Goal: Information Seeking & Learning: Check status

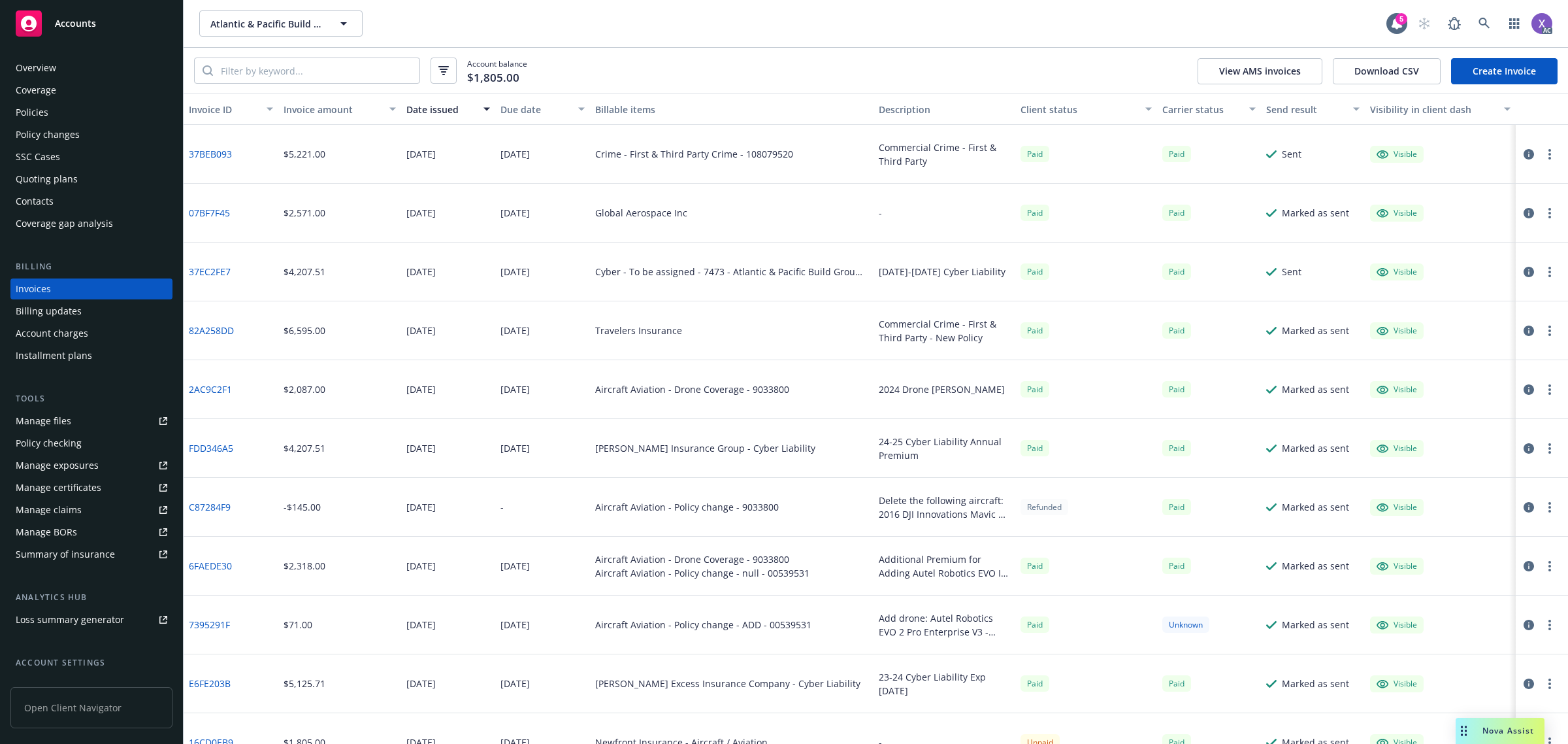
click at [1184, 16] on div "Atlantic & Pacific Build Group, LLC Atlantic & Pacific Build Group, LLC" at bounding box center [793, 23] width 1187 height 26
click at [1479, 21] on icon at bounding box center [1484, 23] width 11 height 11
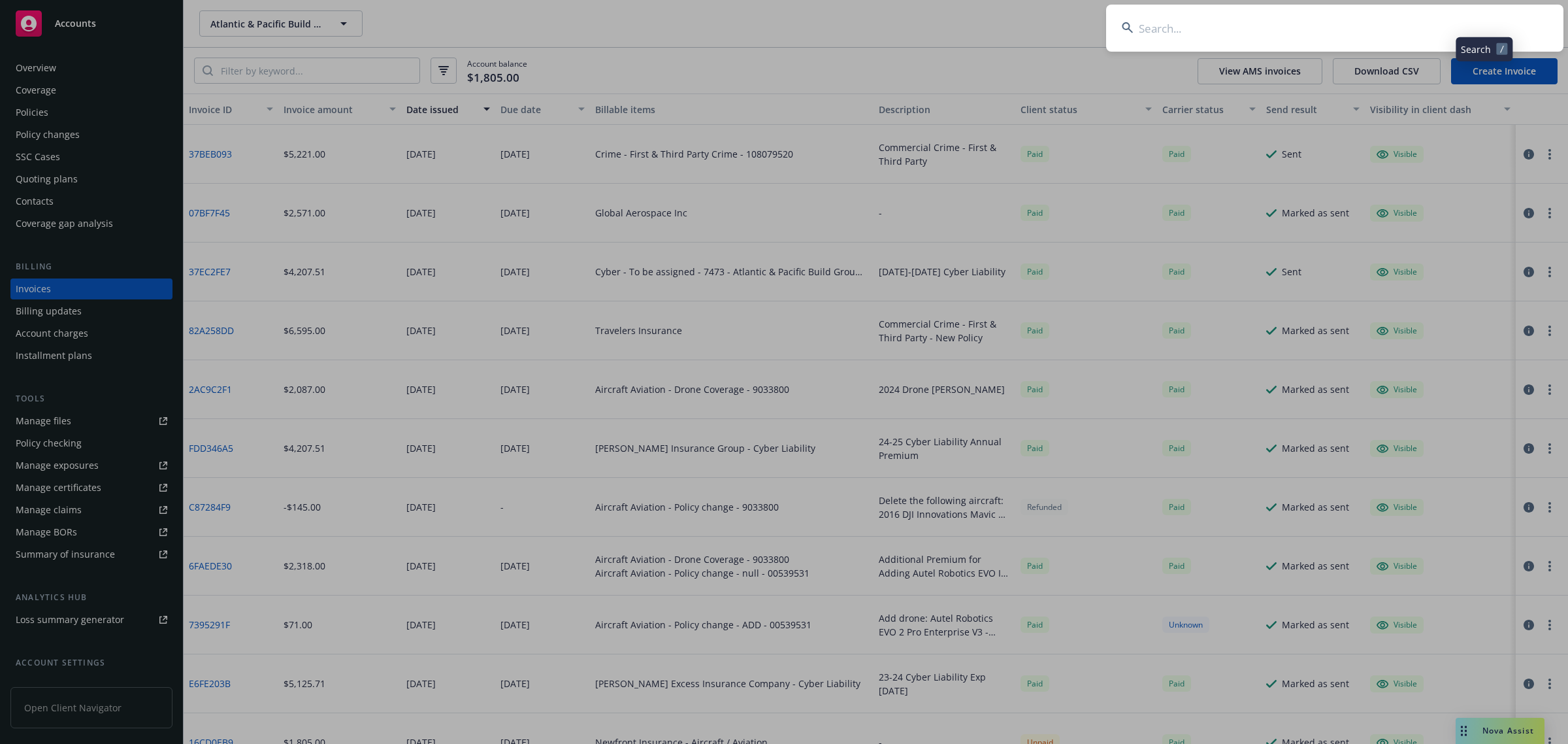
click at [1373, 31] on input at bounding box center [1335, 28] width 458 height 47
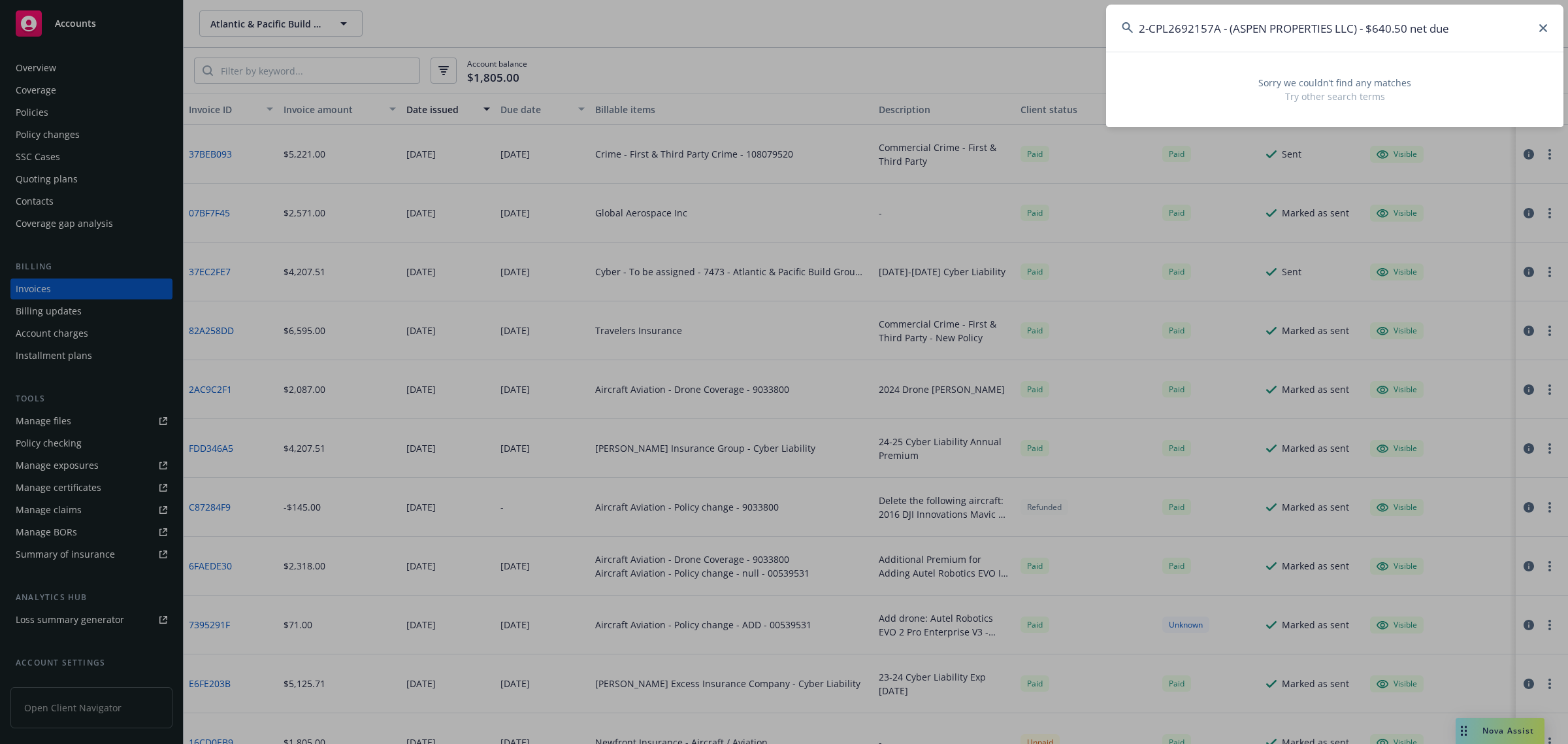
type input "2-CPL2692157A - (ASPEN PROPERTIES LLC) - $640.50 net due"
drag, startPoint x: 1462, startPoint y: 27, endPoint x: 1077, endPoint y: 14, distance: 385.2
click at [1077, 14] on div "2-CPL2692157A - (ASPEN PROPERTIES LLC) - $640.50 net due Sorry we couldn’t find…" at bounding box center [784, 372] width 1568 height 744
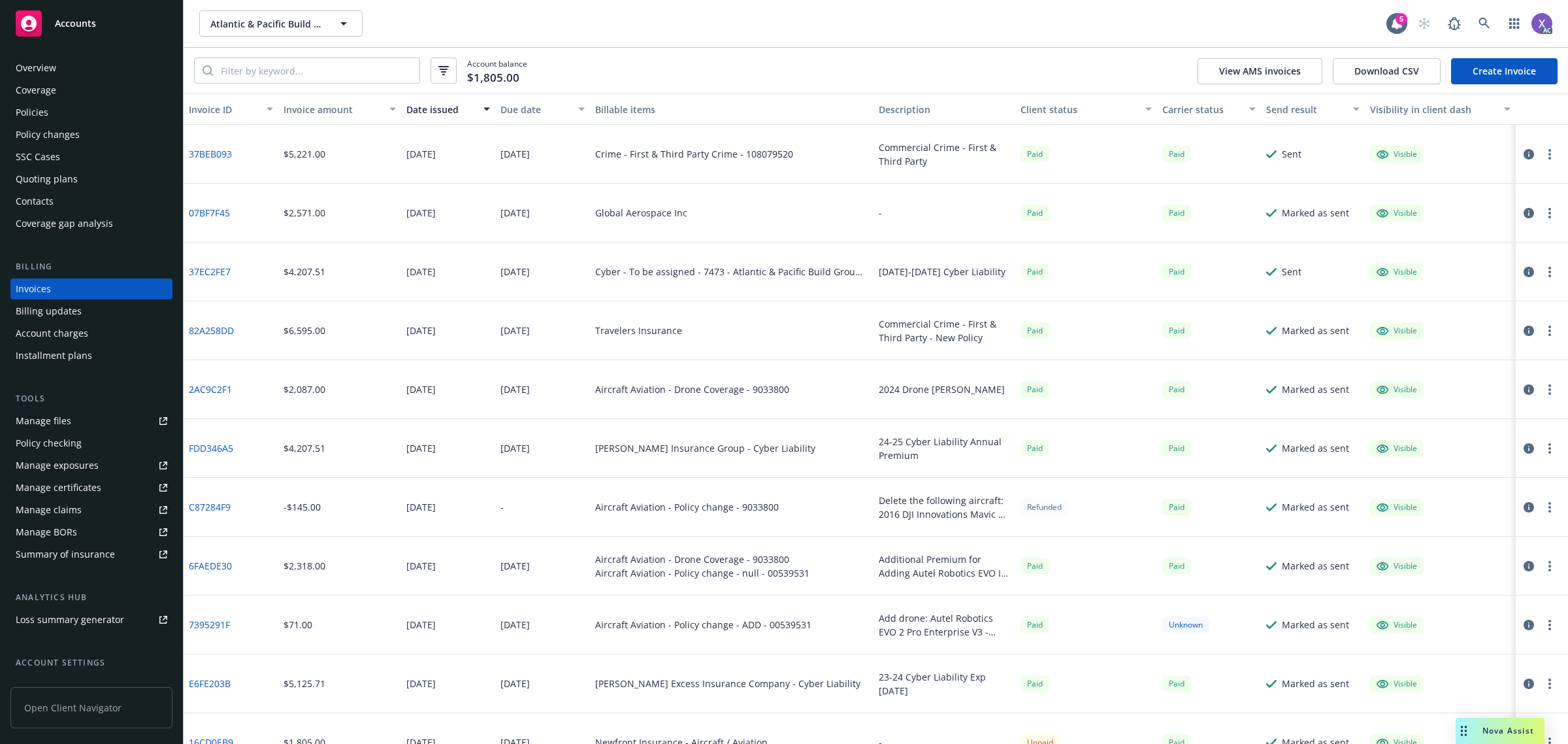
drag, startPoint x: 1470, startPoint y: 22, endPoint x: 1299, endPoint y: 22, distance: 171.0
click at [1456, 23] on div "AC" at bounding box center [1482, 23] width 141 height 26
drag, startPoint x: 1489, startPoint y: 21, endPoint x: 1477, endPoint y: 23, distance: 12.2
click at [1477, 23] on link at bounding box center [1484, 23] width 26 height 26
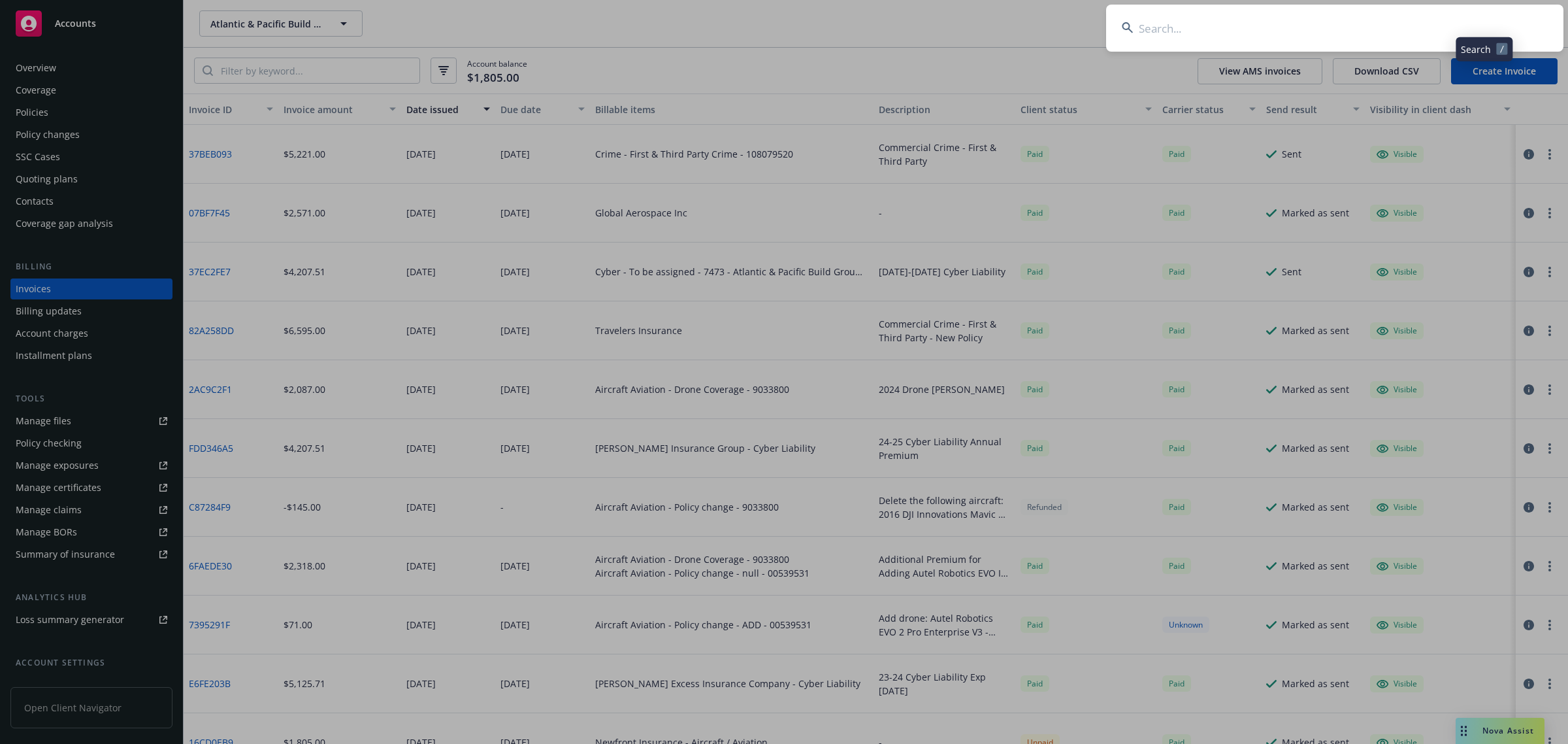
click at [1282, 20] on input at bounding box center [1335, 28] width 458 height 47
click at [1282, 20] on input "ASPEN PROPERTIES LLC" at bounding box center [1335, 28] width 458 height 47
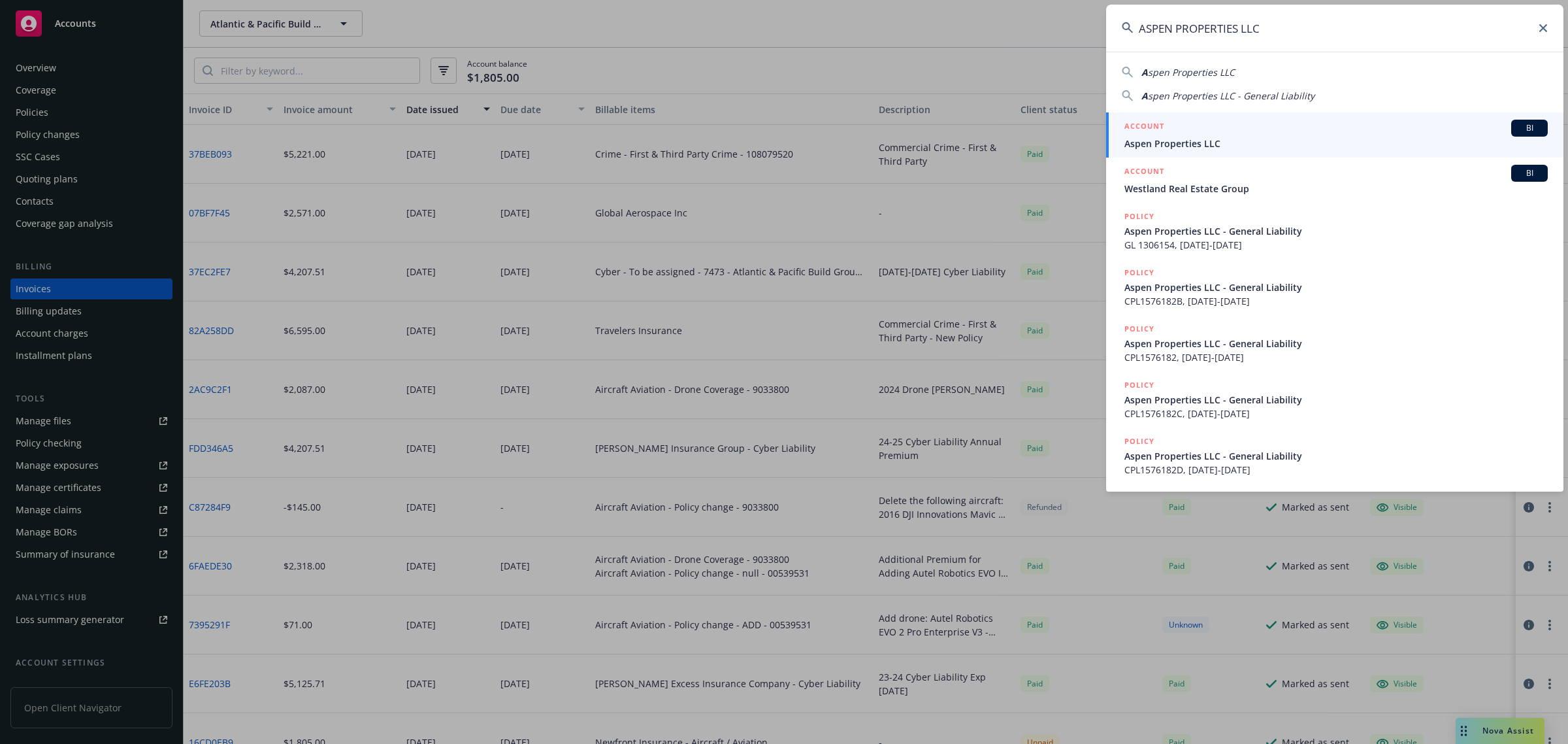
type input "ASPEN PROPERTIES LLC"
click at [1219, 146] on span "Aspen Properties LLC" at bounding box center [1337, 143] width 423 height 14
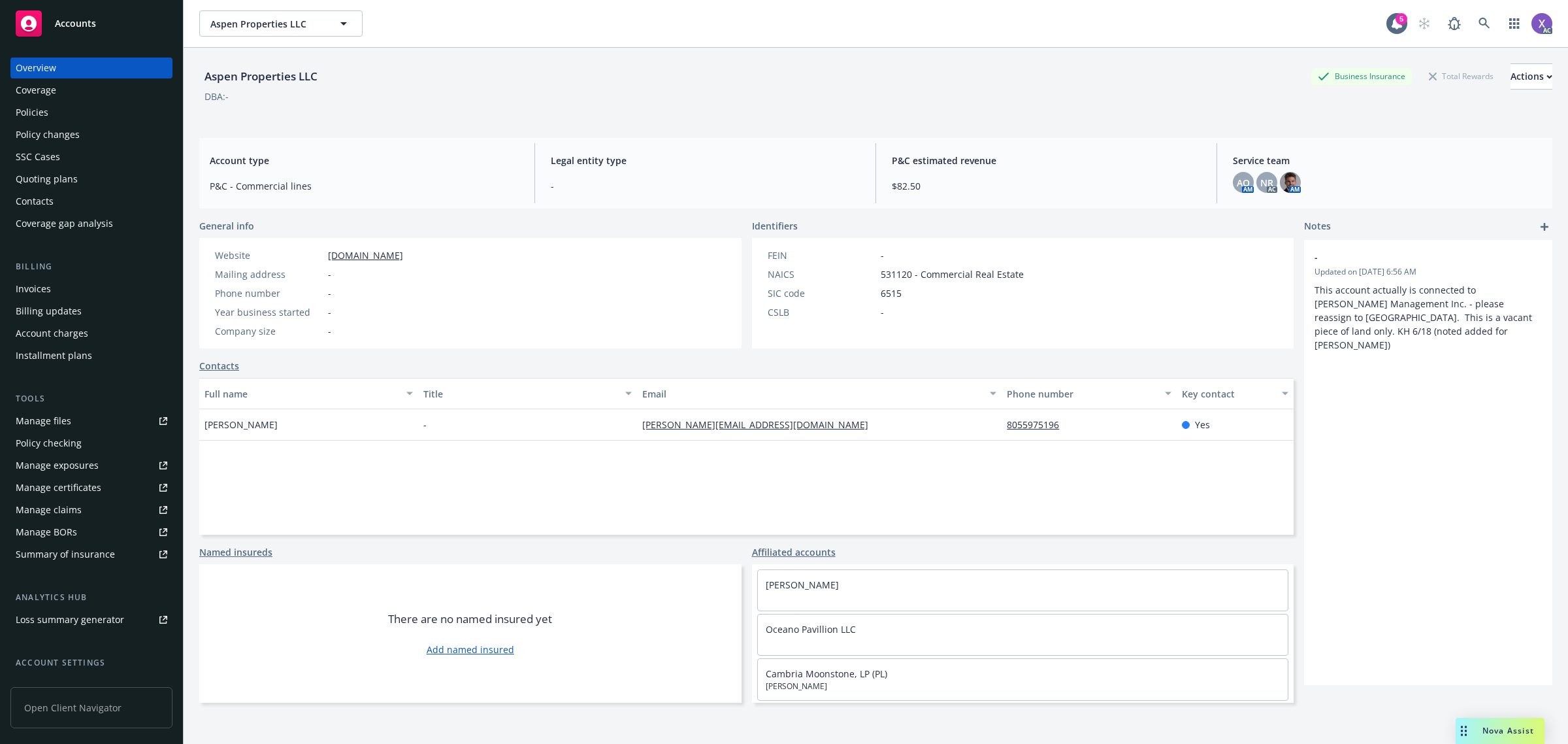
click at [37, 294] on div "Invoices" at bounding box center [32, 288] width 35 height 21
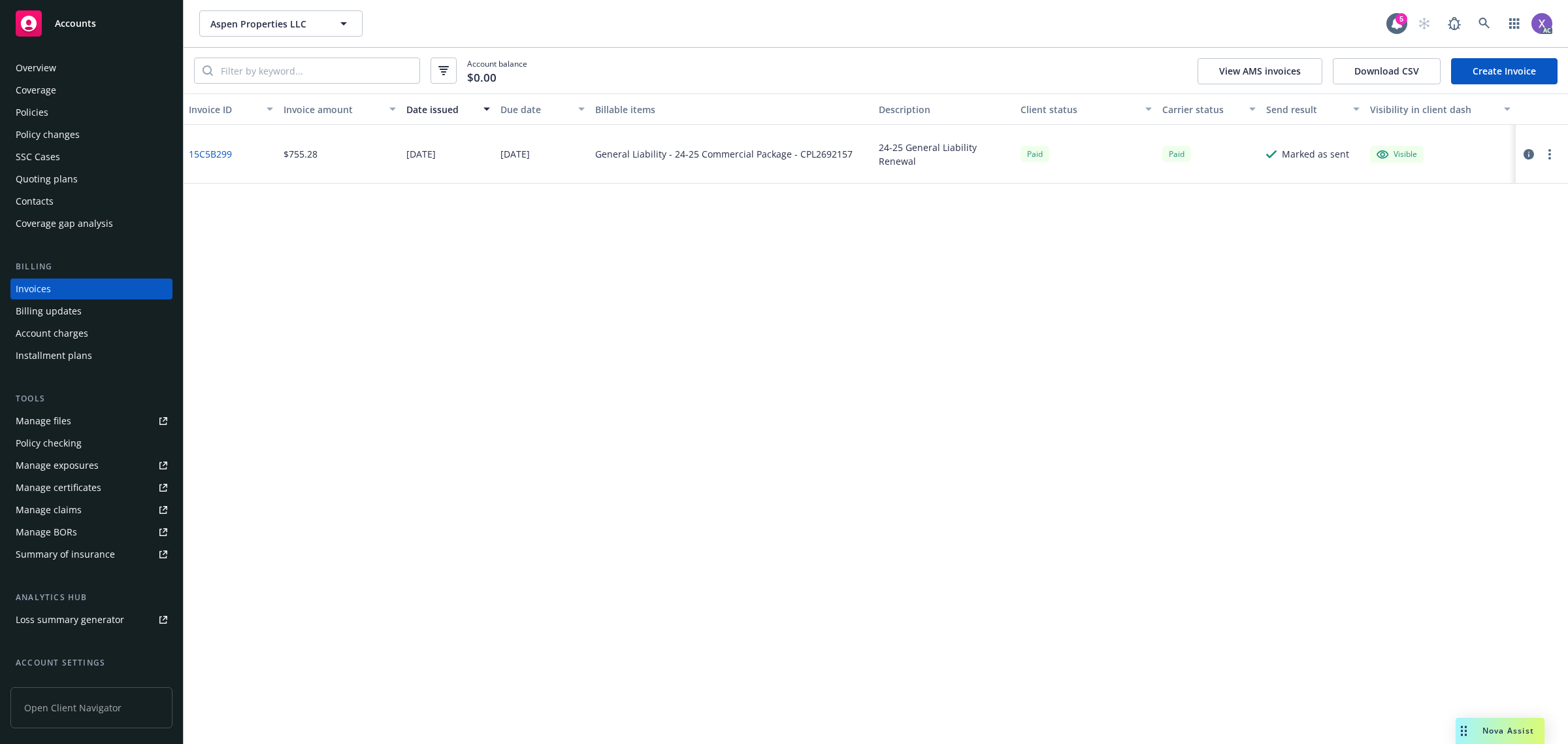
click at [1298, 420] on div "Invoice ID Invoice amount Date issued Due date Billable items Description Clien…" at bounding box center [875, 419] width 1384 height 650
click at [14, 110] on link "Policies" at bounding box center [92, 112] width 162 height 21
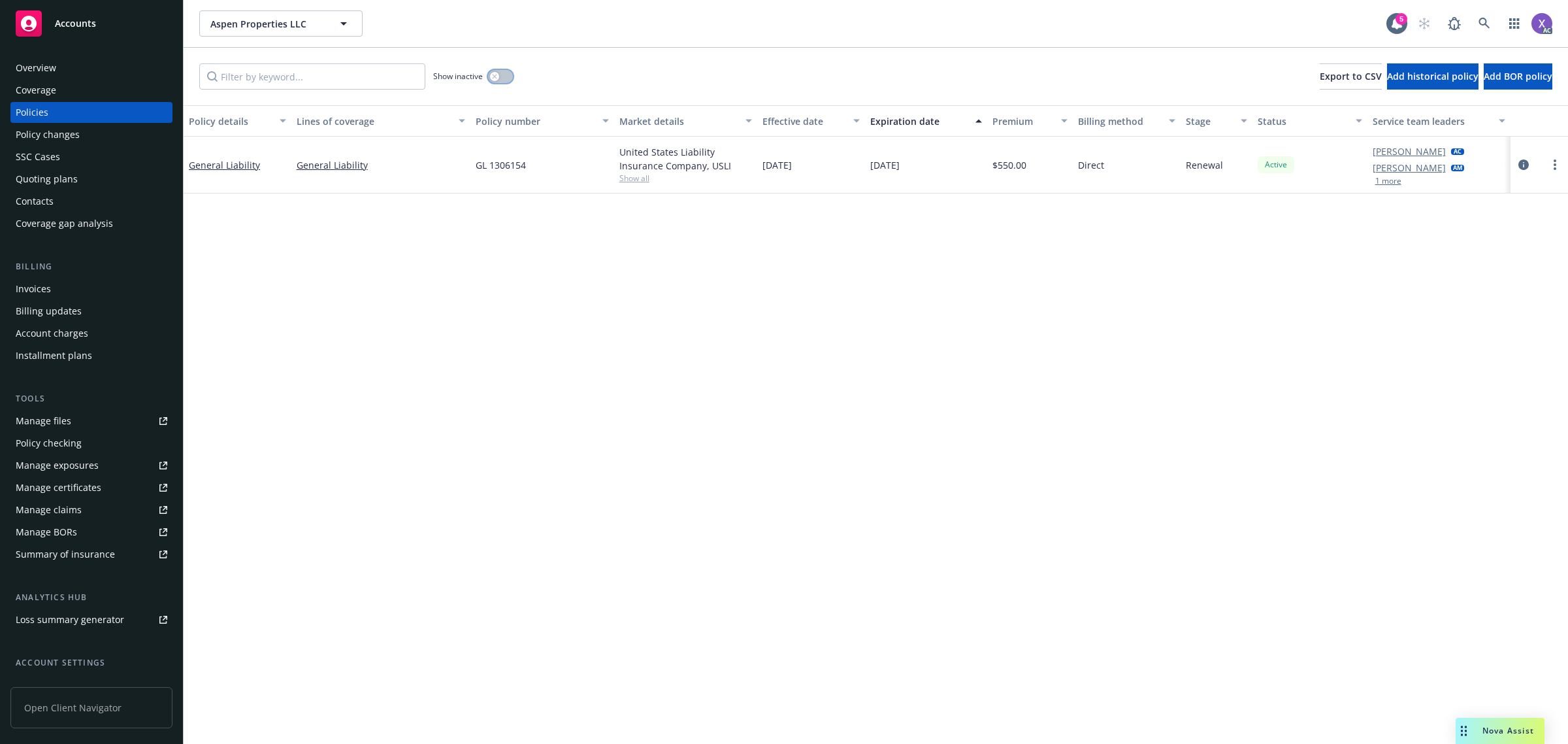
click at [510, 77] on button "button" at bounding box center [501, 77] width 25 height 14
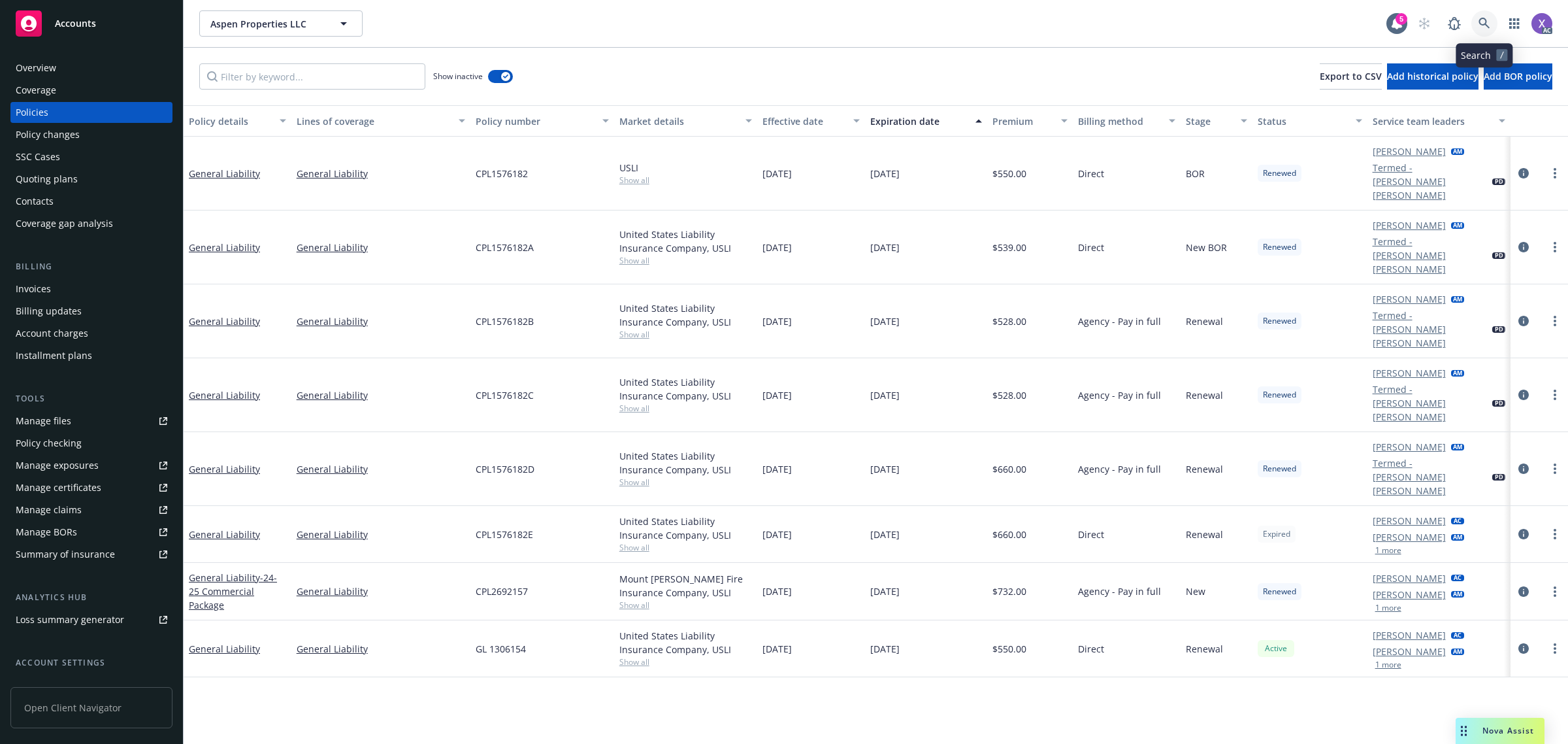
drag, startPoint x: 1482, startPoint y: 15, endPoint x: 1475, endPoint y: 18, distance: 7.6
click at [1475, 18] on link at bounding box center [1484, 23] width 26 height 26
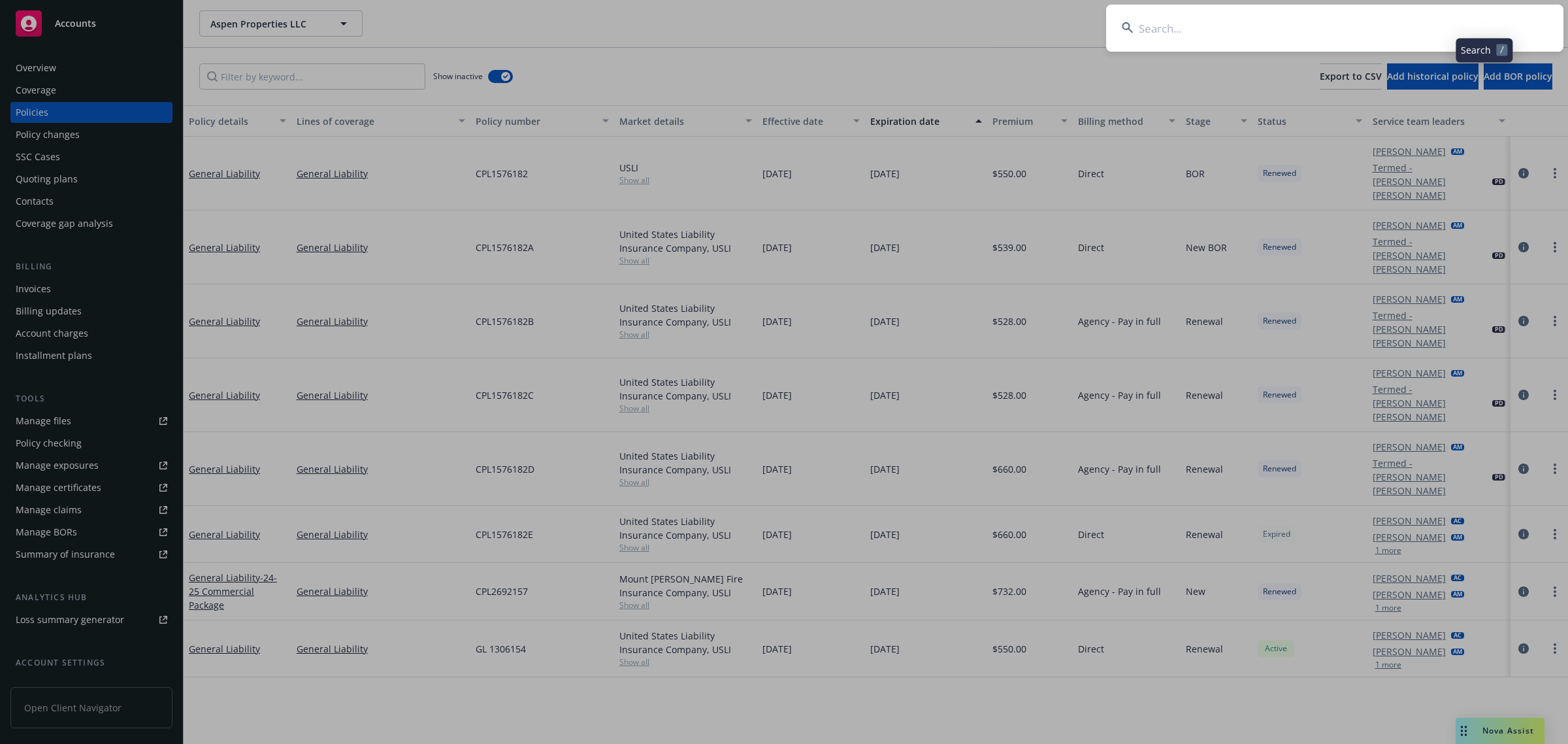
drag, startPoint x: 1475, startPoint y: 18, endPoint x: 1355, endPoint y: 18, distance: 120.0
click at [1355, 18] on input at bounding box center [1335, 28] width 458 height 47
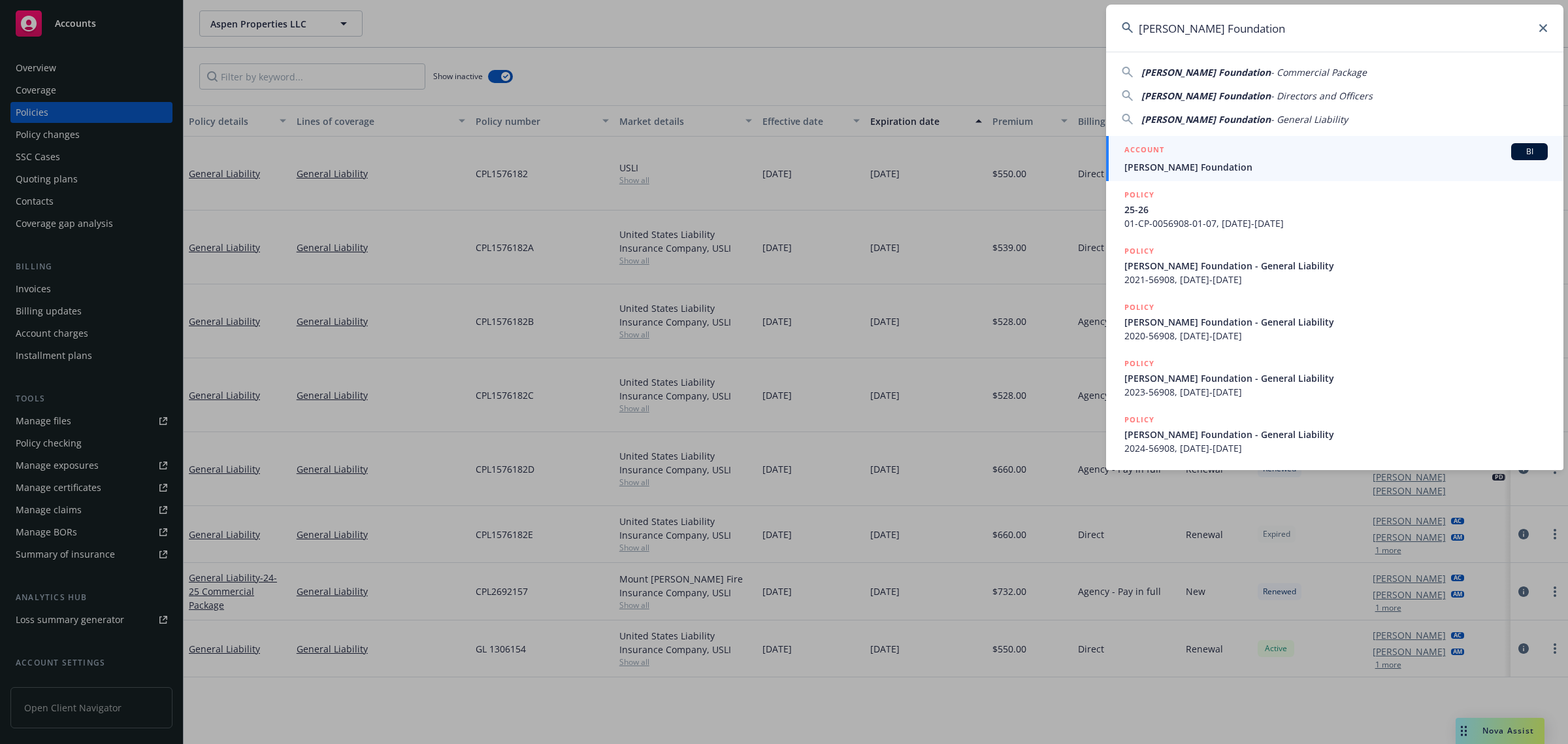
type input "[PERSON_NAME] Foundation"
drag, startPoint x: 1250, startPoint y: 165, endPoint x: 1242, endPoint y: 170, distance: 9.4
click at [1249, 165] on span "[PERSON_NAME] Foundation" at bounding box center [1337, 167] width 423 height 14
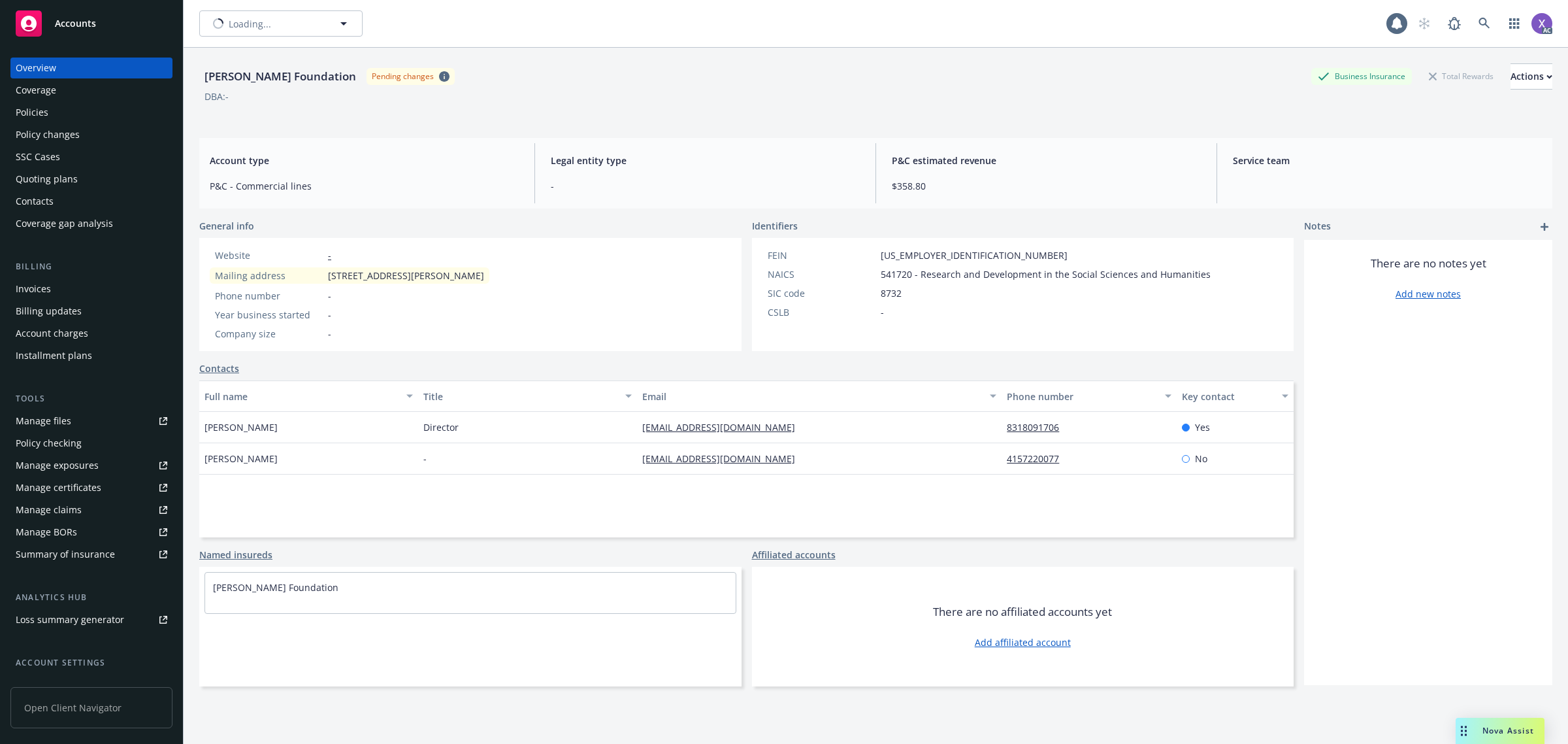
click at [31, 293] on div "Invoices" at bounding box center [32, 288] width 35 height 21
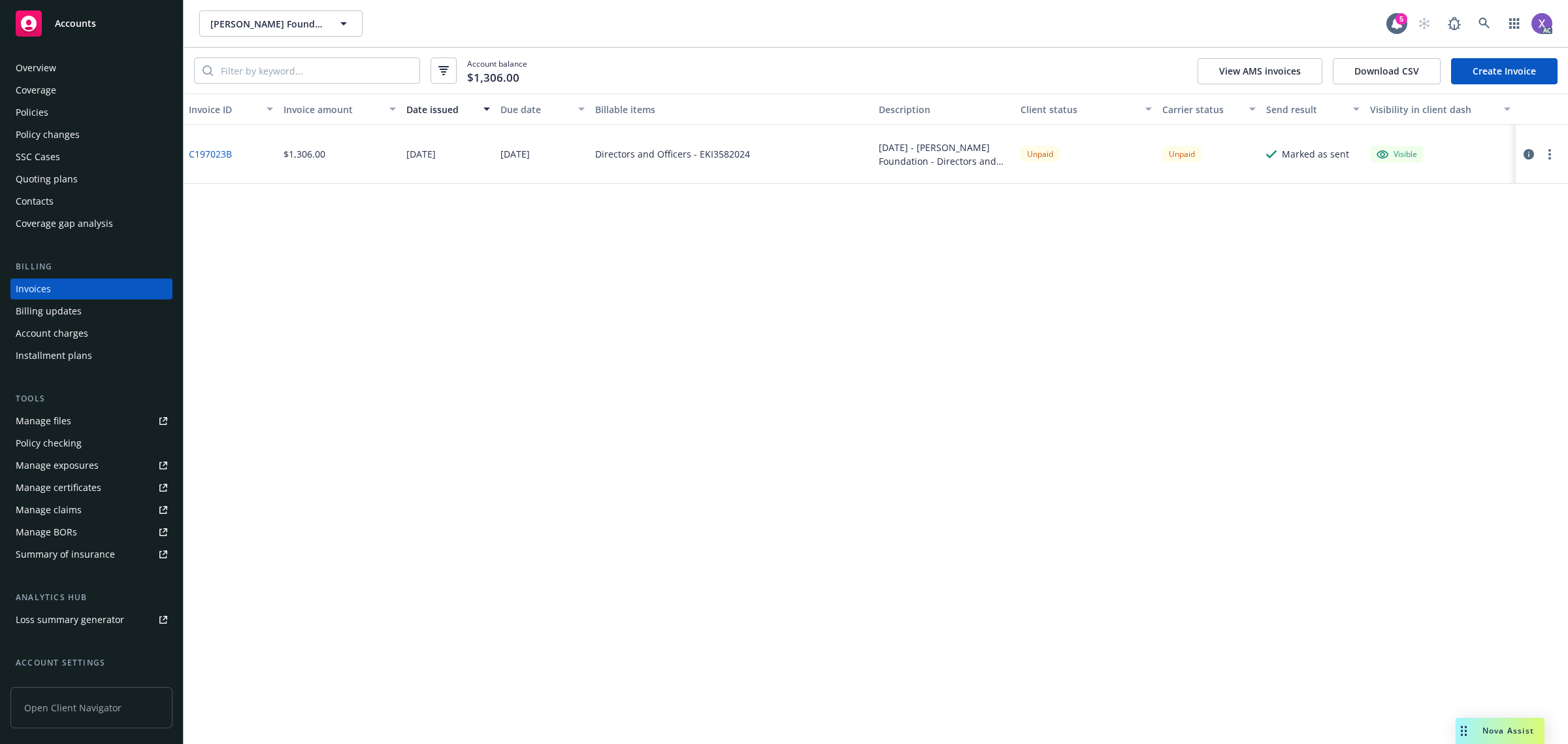
click at [33, 114] on div "Policies" at bounding box center [32, 112] width 32 height 21
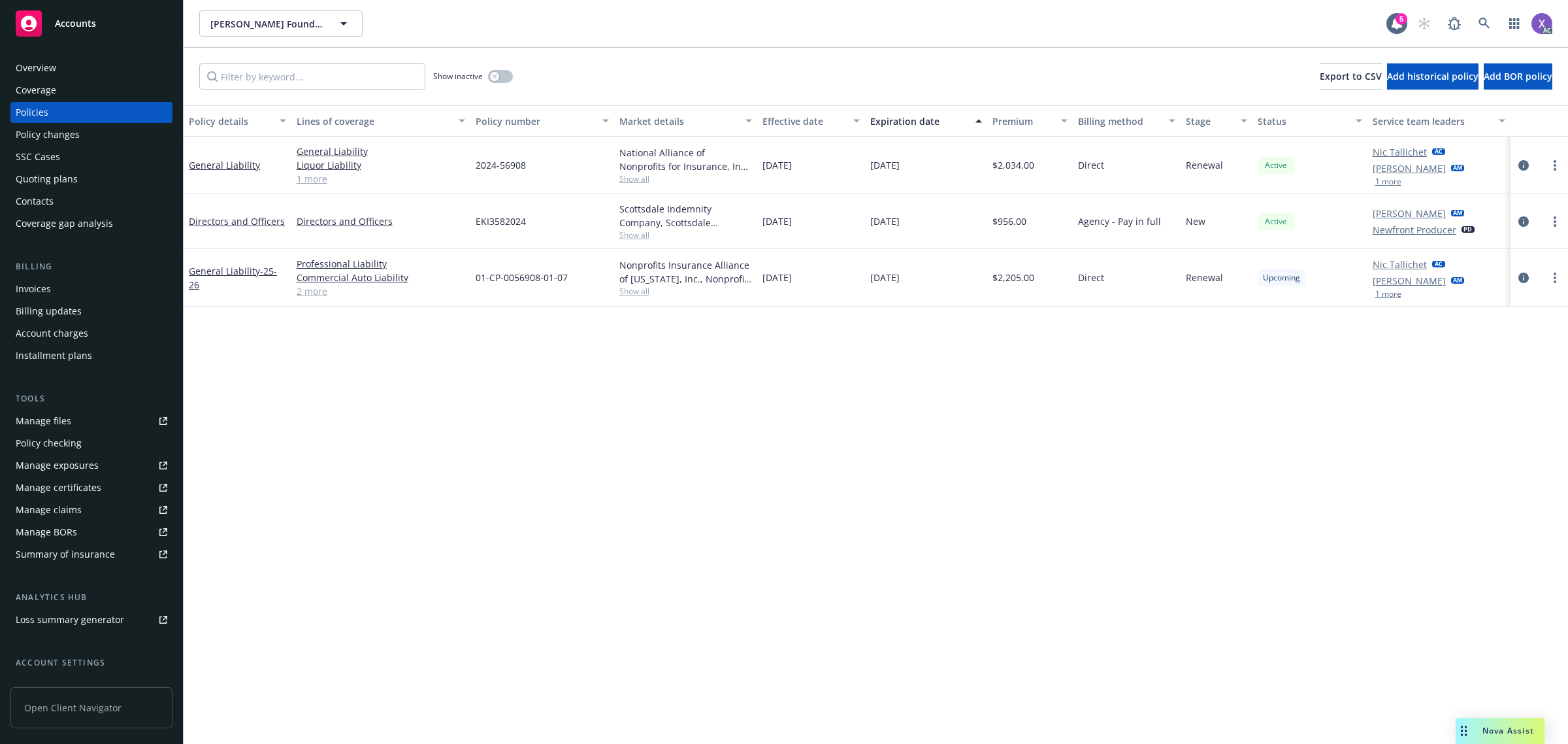
click at [1292, 561] on div "Policy details Lines of coverage Policy number Market details Effective date Ex…" at bounding box center [875, 425] width 1384 height 640
click at [896, 664] on div "Policy details Lines of coverage Policy number Market details Effective date Ex…" at bounding box center [875, 425] width 1384 height 640
click at [1254, 441] on div "Policy details Lines of coverage Policy number Market details Effective date Ex…" at bounding box center [875, 425] width 1384 height 640
click at [1479, 23] on icon at bounding box center [1484, 23] width 12 height 12
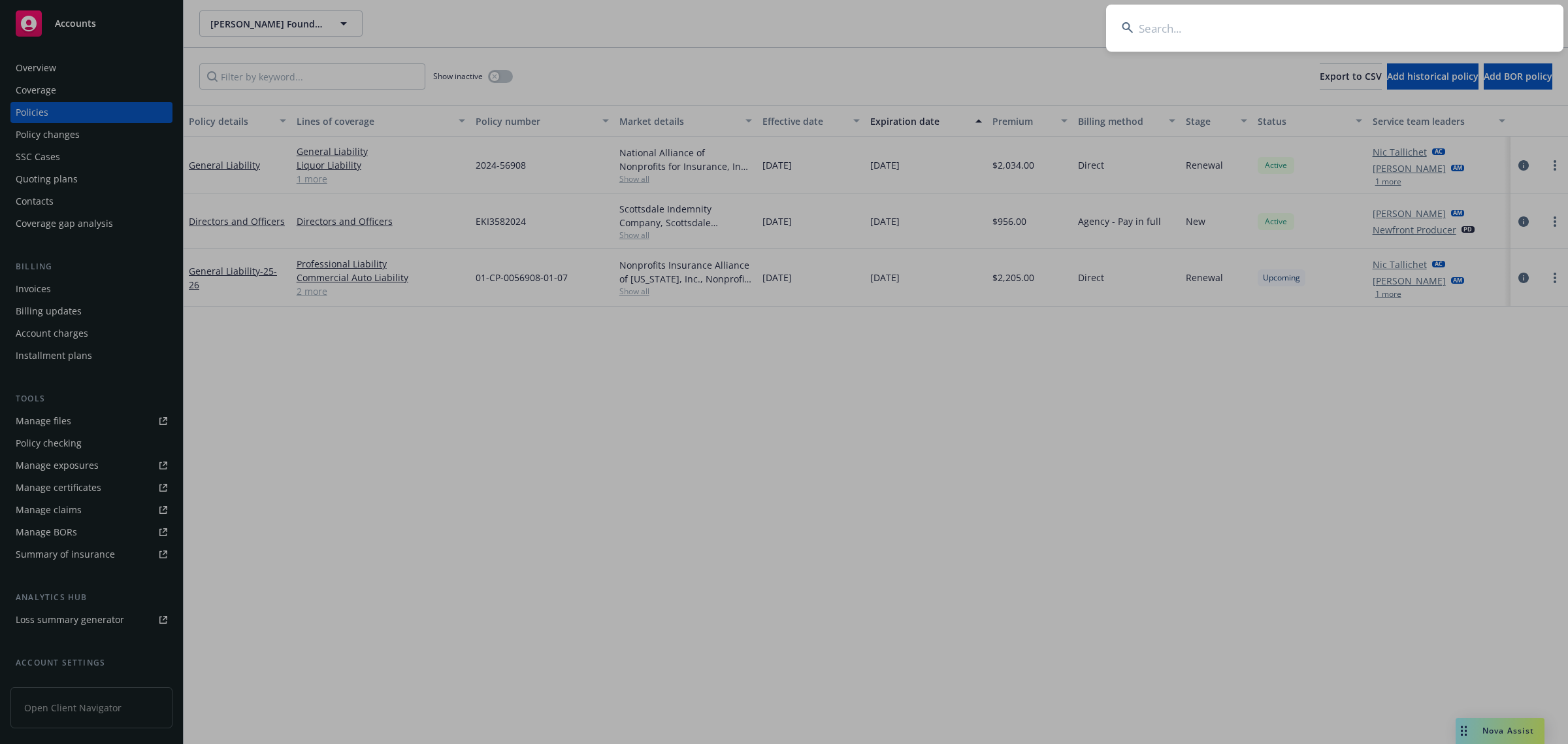
click at [1332, 18] on input at bounding box center [1335, 28] width 458 height 47
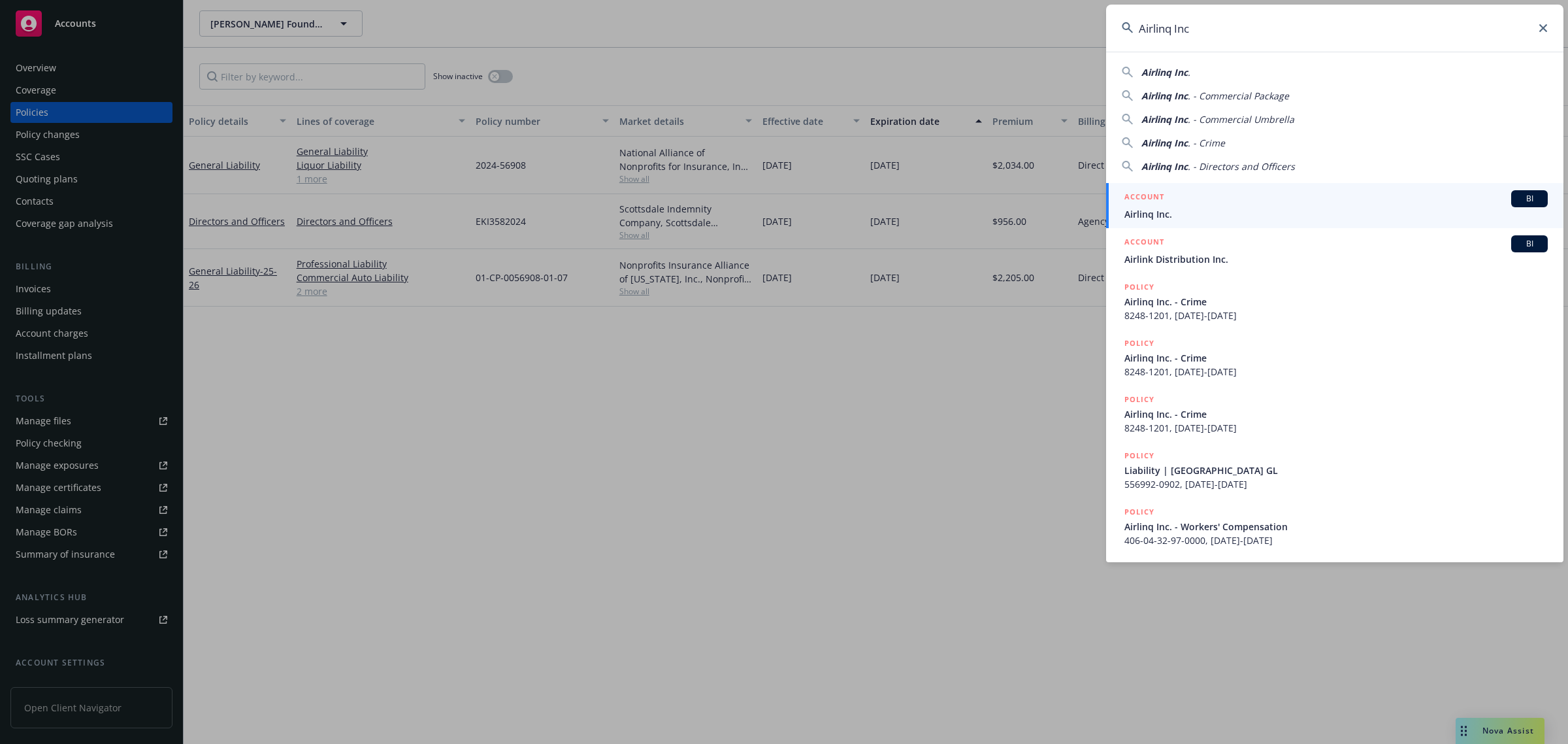
type input "Airlinq Inc"
drag, startPoint x: 1175, startPoint y: 222, endPoint x: 1146, endPoint y: 229, distance: 29.8
click at [1175, 222] on link "ACCOUNT BI Airlinq Inc." at bounding box center [1335, 205] width 458 height 45
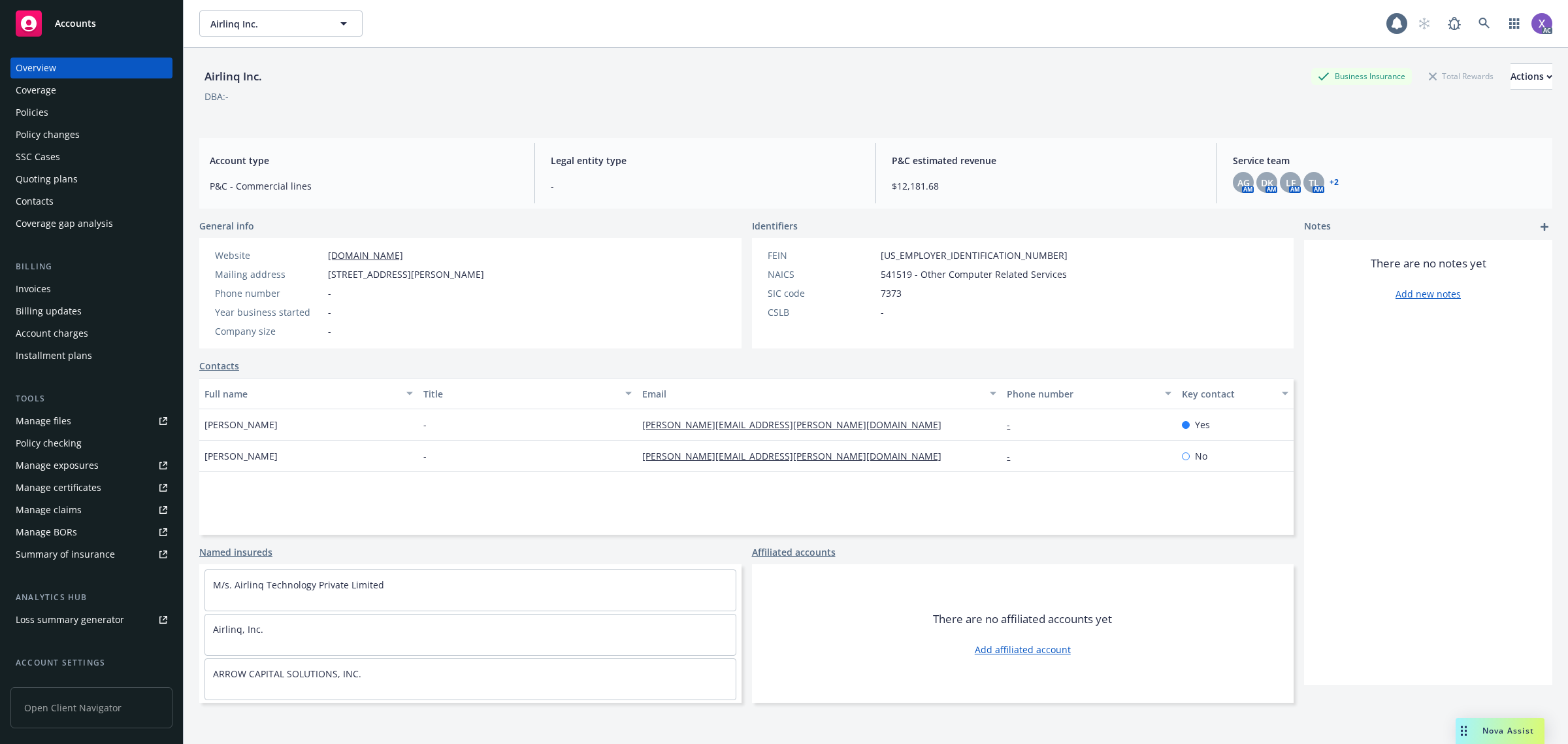
click at [34, 288] on div "Invoices" at bounding box center [32, 288] width 35 height 21
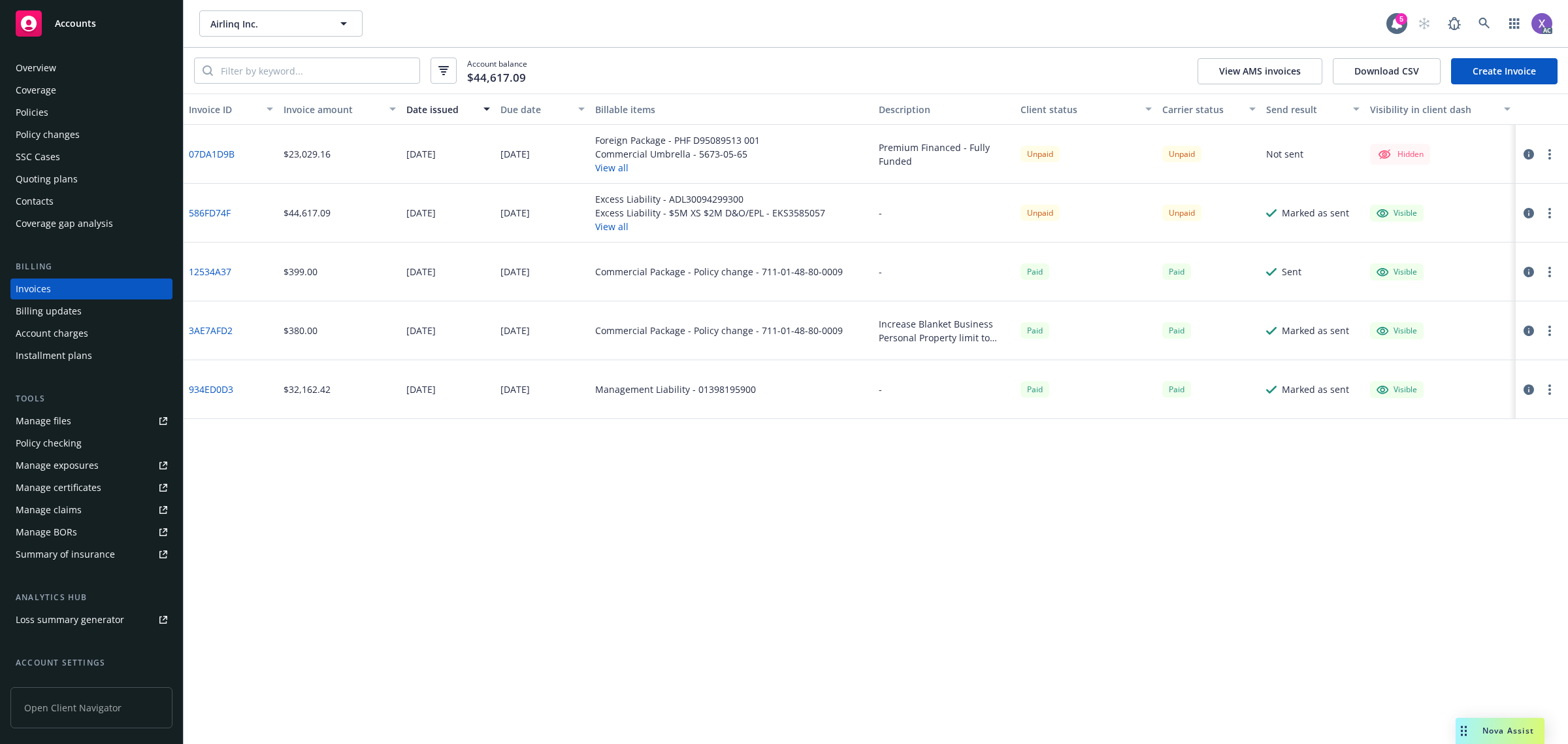
drag, startPoint x: 1180, startPoint y: 528, endPoint x: 766, endPoint y: 295, distance: 475.1
click at [1158, 517] on div "Invoice ID Invoice amount Date issued Due date Billable items Description Clien…" at bounding box center [875, 419] width 1384 height 650
click at [377, 73] on input "search" at bounding box center [316, 71] width 206 height 25
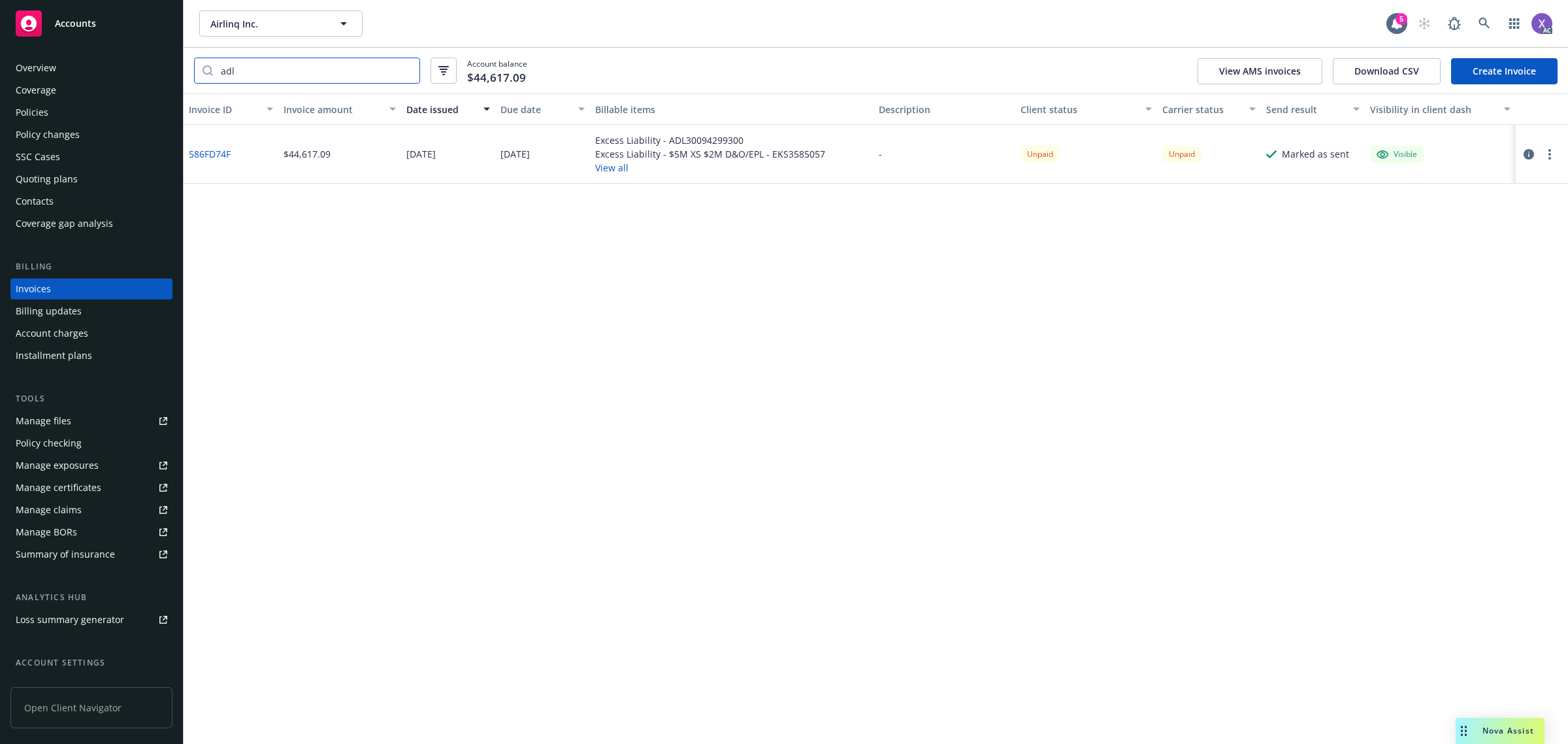
type input "adl"
click at [27, 106] on div "Policies" at bounding box center [32, 112] width 32 height 21
